Goal: Information Seeking & Learning: Find specific page/section

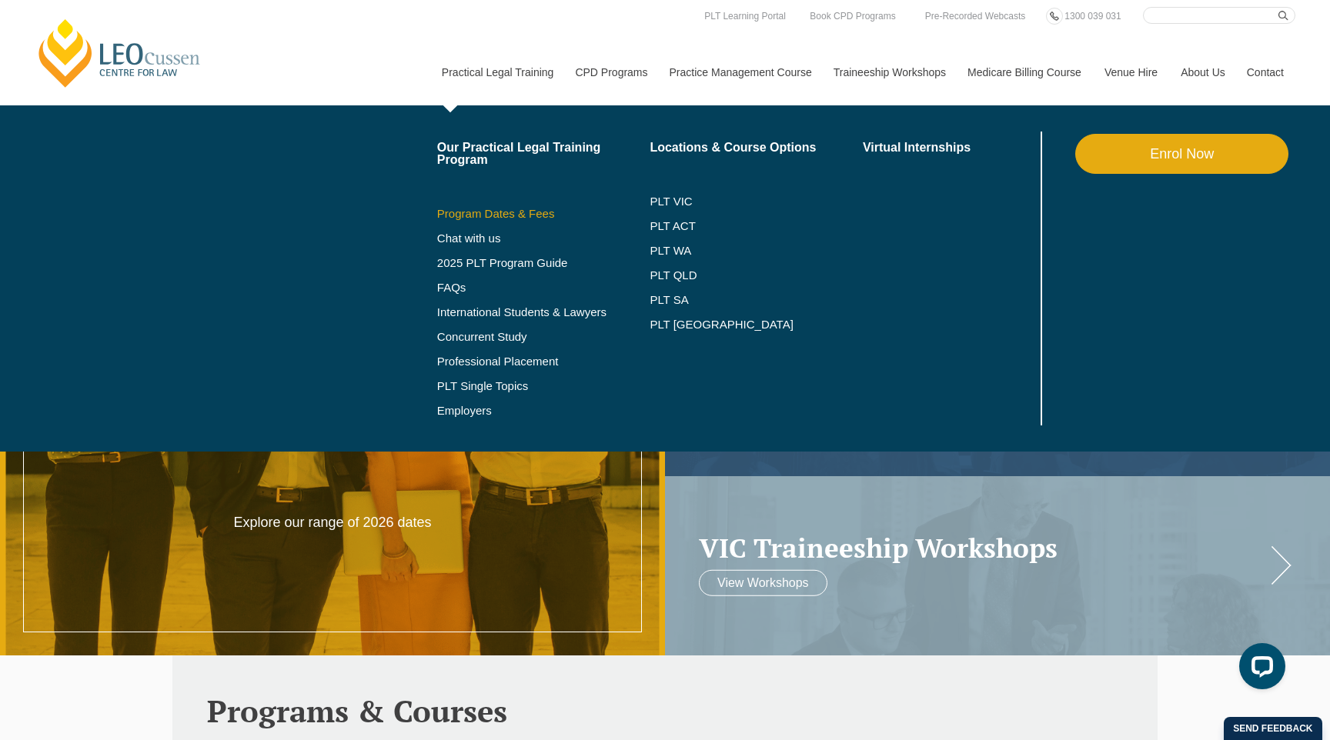
click at [518, 212] on link "Program Dates & Fees" at bounding box center [543, 214] width 213 height 12
